Goal: Information Seeking & Learning: Learn about a topic

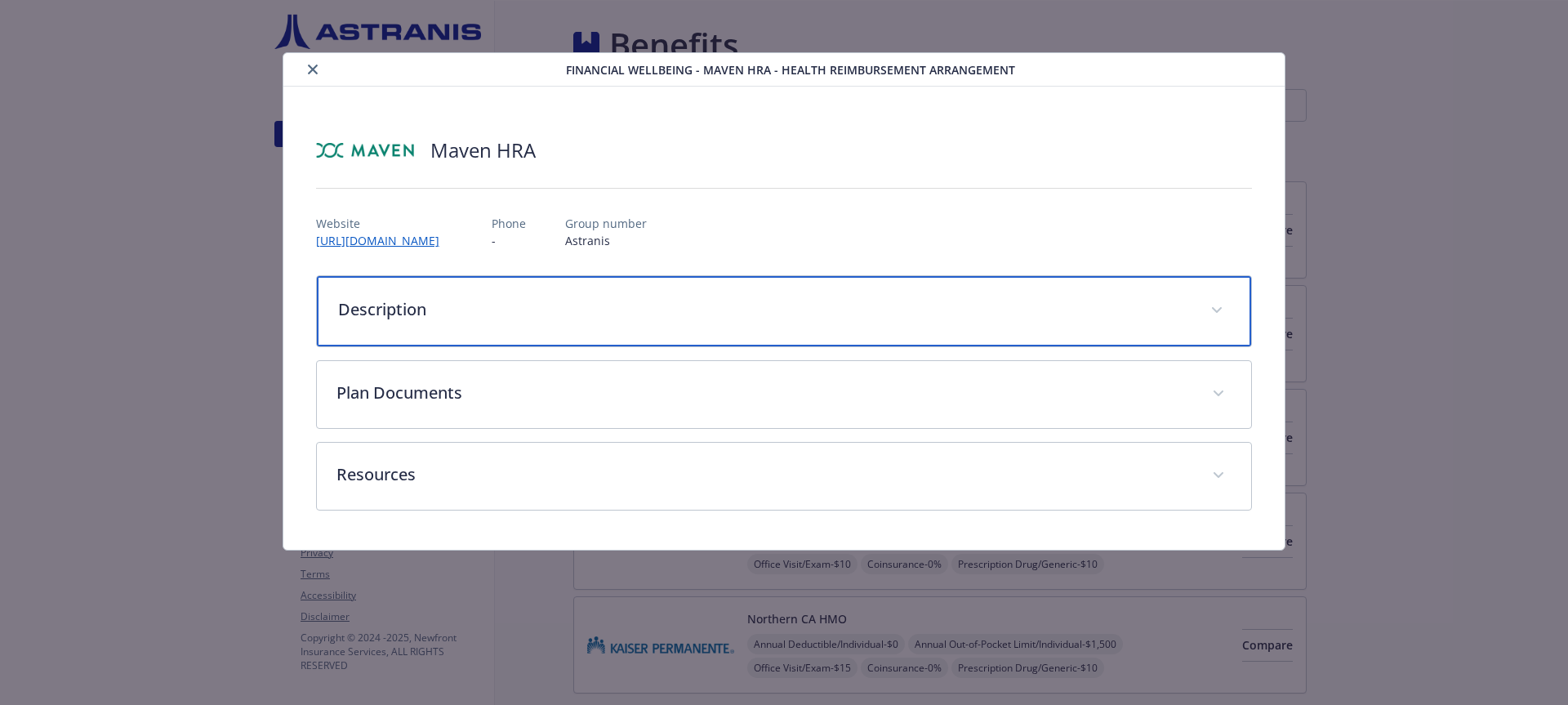
click at [902, 301] on p "Description" at bounding box center [765, 309] width 853 height 24
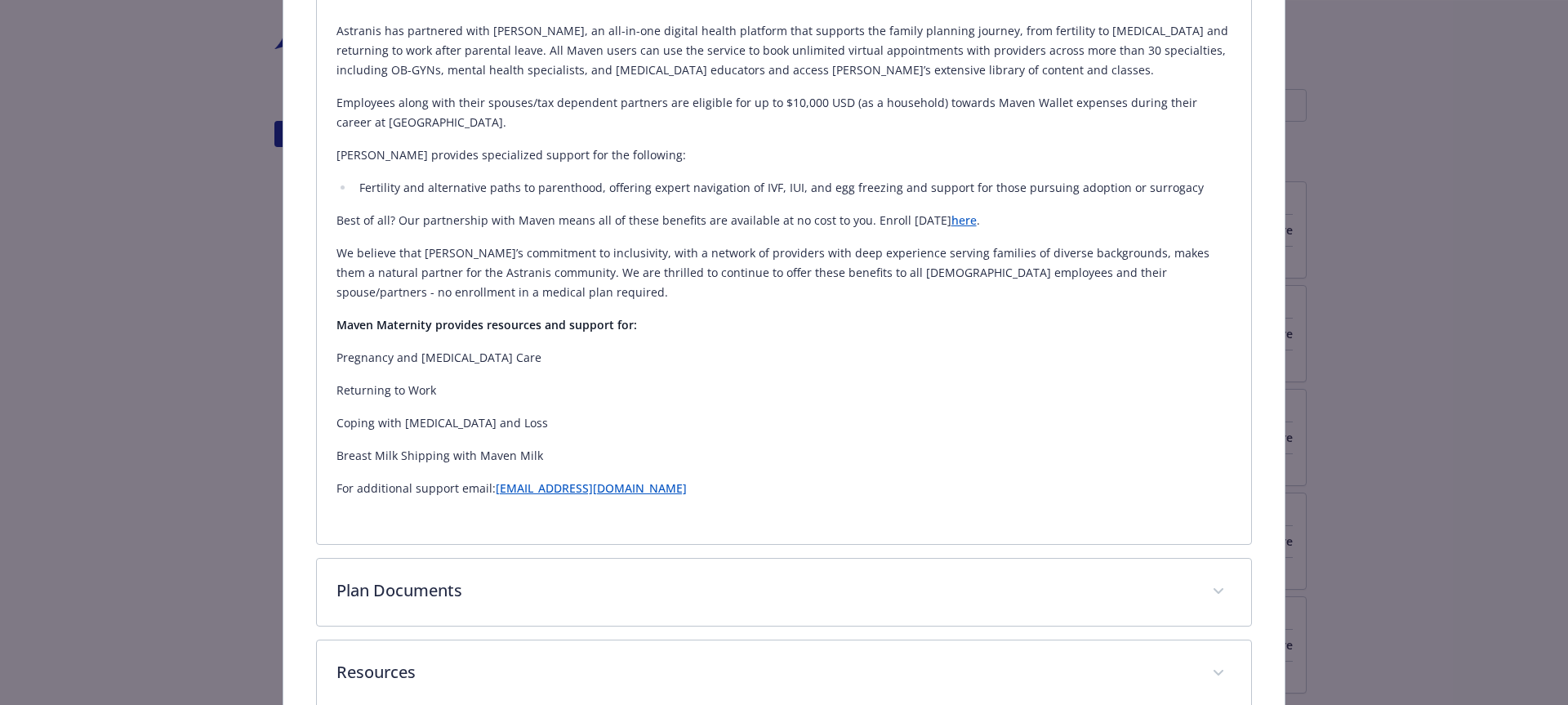
scroll to position [431, 0]
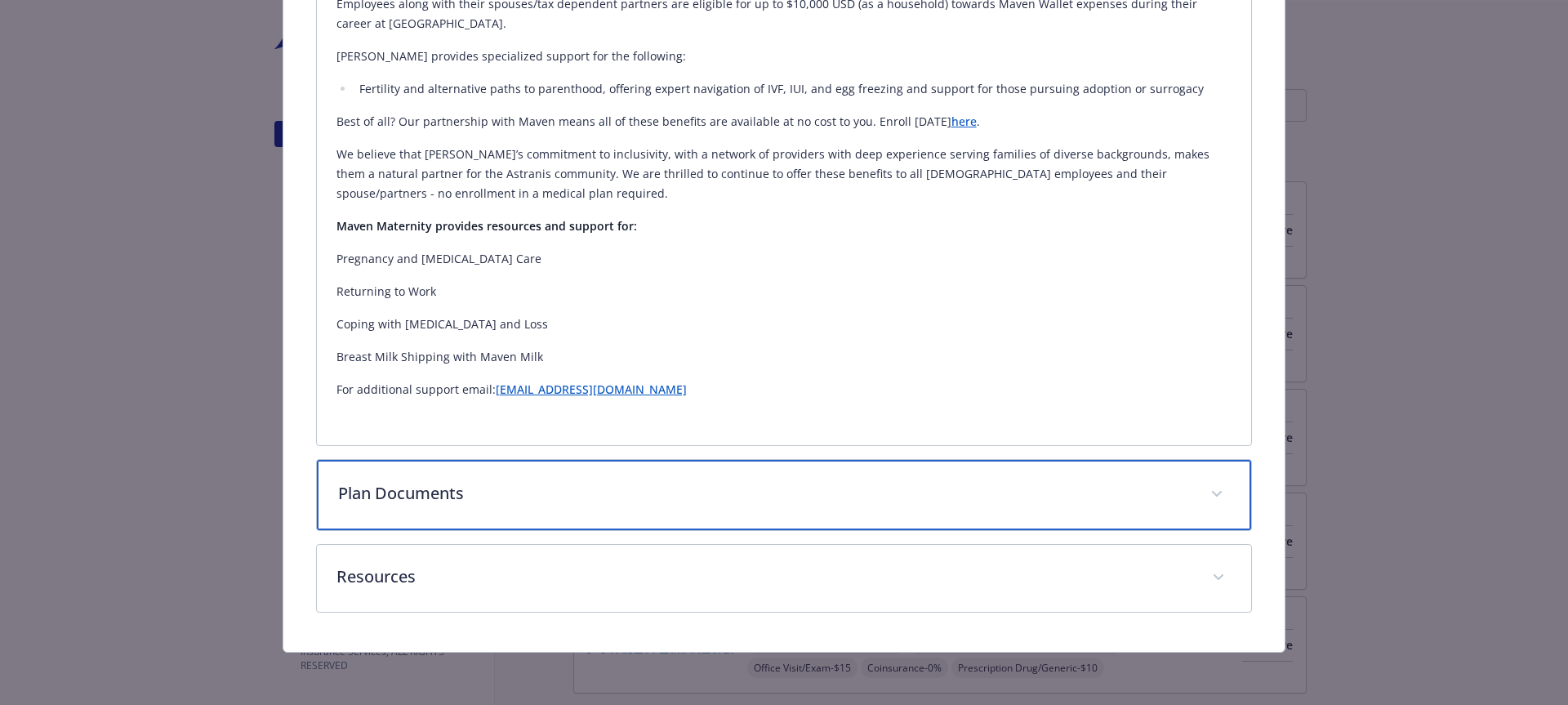
click at [666, 498] on p "Plan Documents" at bounding box center [765, 492] width 853 height 24
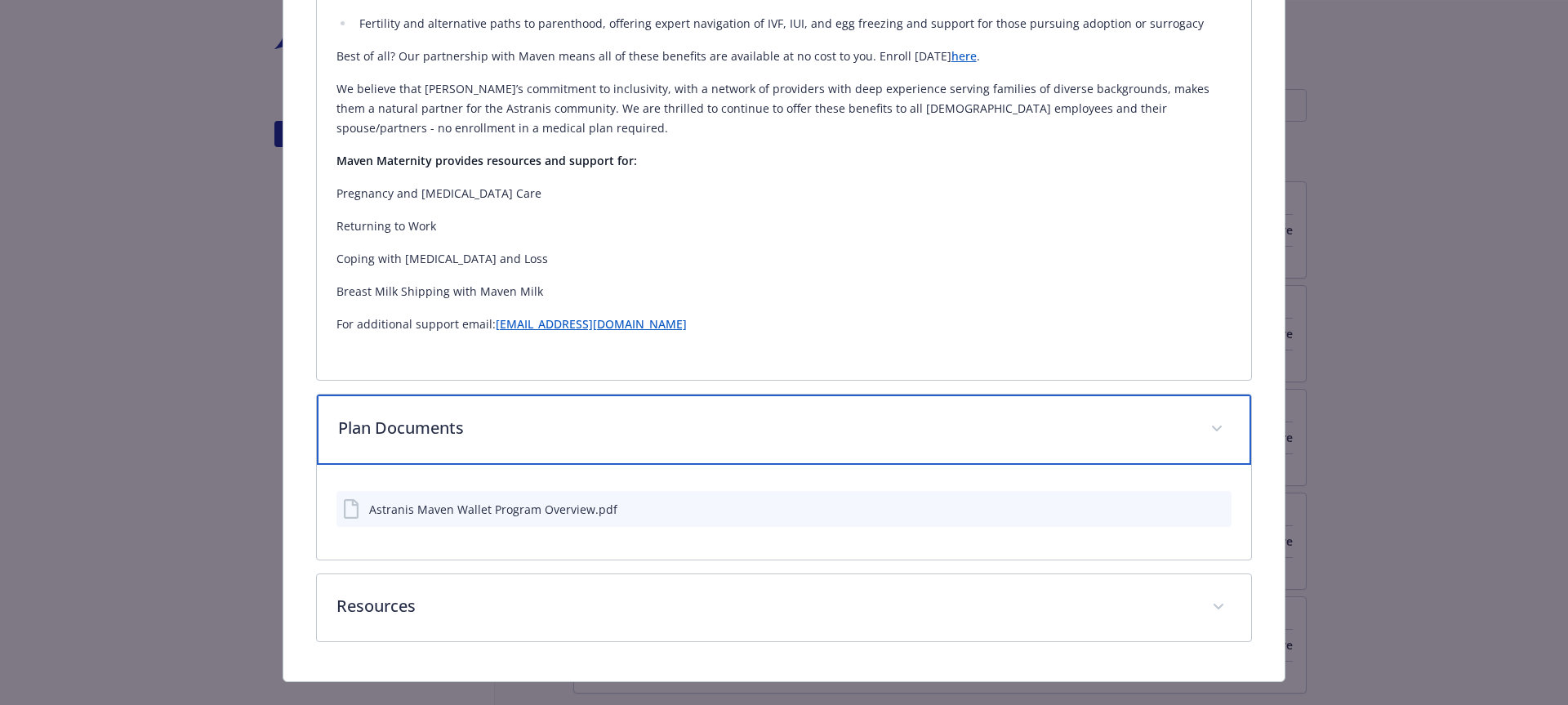
scroll to position [529, 0]
